Goal: Check status

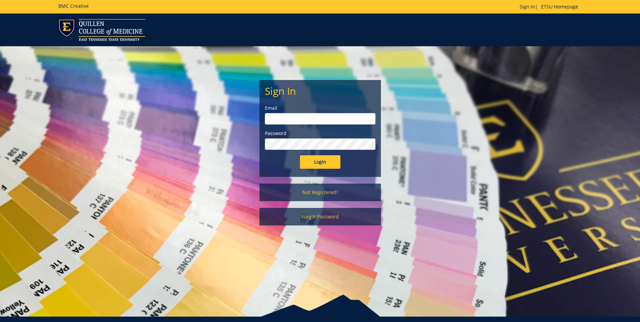
type input "[EMAIL_ADDRESS][DOMAIN_NAME]"
click at [306, 162] on input "Login" at bounding box center [320, 161] width 40 height 13
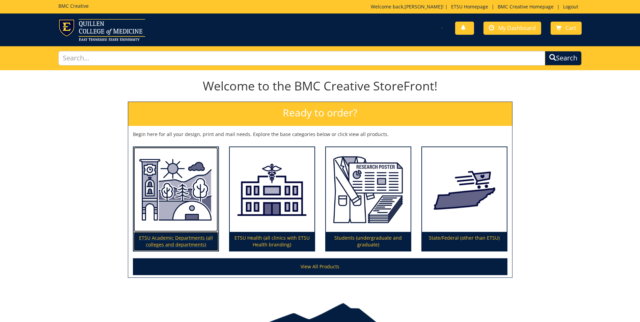
click at [189, 184] on img at bounding box center [176, 189] width 85 height 85
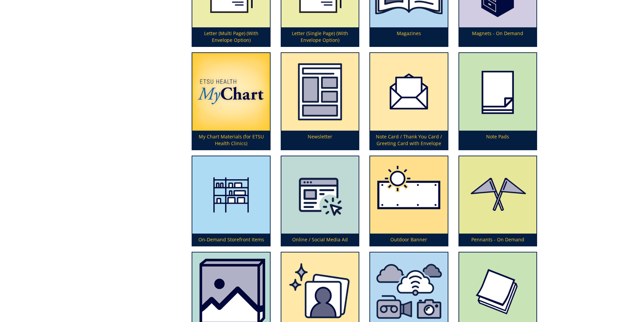
scroll to position [1619, 0]
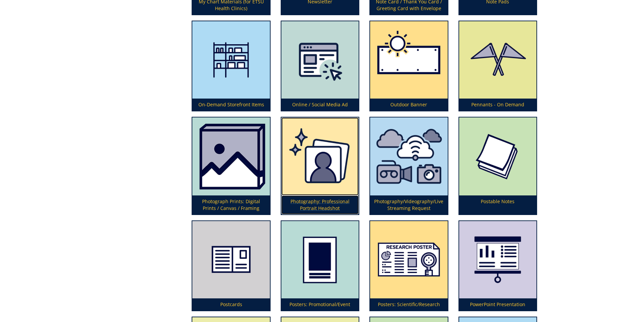
click at [320, 156] on img at bounding box center [319, 156] width 77 height 78
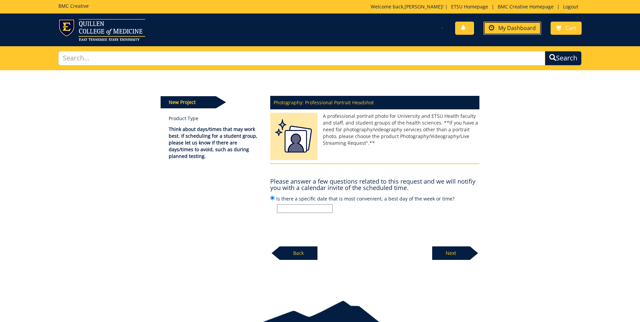
click at [512, 27] on span "My Dashboard" at bounding box center [516, 27] width 37 height 7
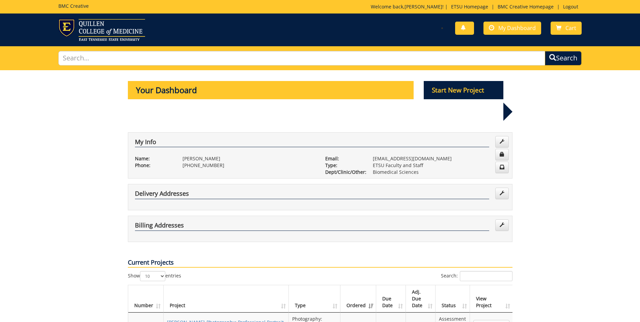
scroll to position [67, 0]
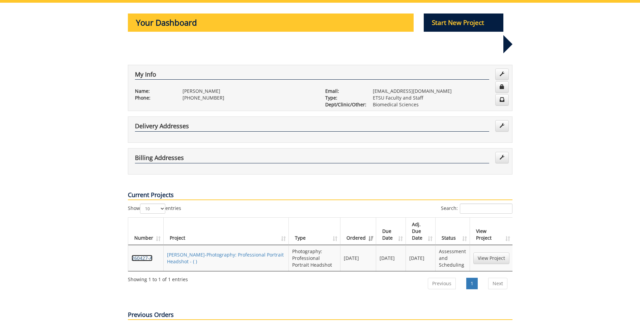
click at [143, 255] on link "260427-A" at bounding box center [142, 258] width 21 height 6
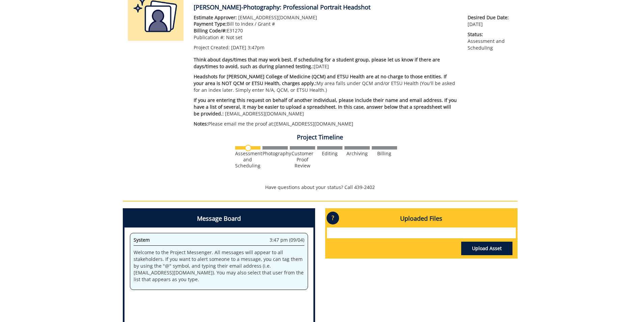
scroll to position [67, 0]
